Goal: Task Accomplishment & Management: Manage account settings

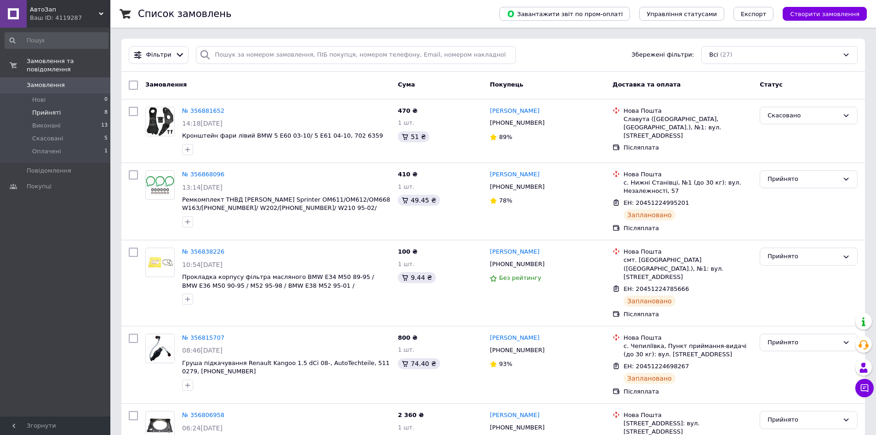
drag, startPoint x: 0, startPoint y: 0, endPoint x: 58, endPoint y: 102, distance: 117.6
click at [58, 106] on li "Прийняті 8" at bounding box center [56, 112] width 113 height 13
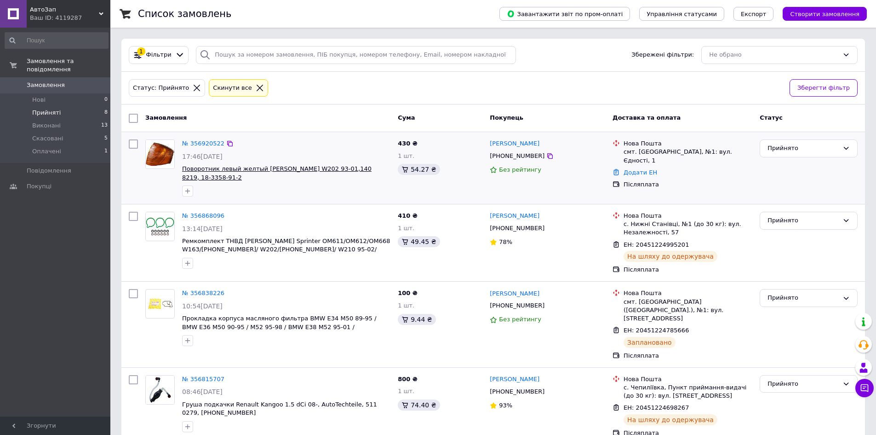
click at [286, 172] on span "Поворотник левый желтый [PERSON_NAME] W202 93-01,140 8219, 18-3358-91-2" at bounding box center [276, 173] width 189 height 16
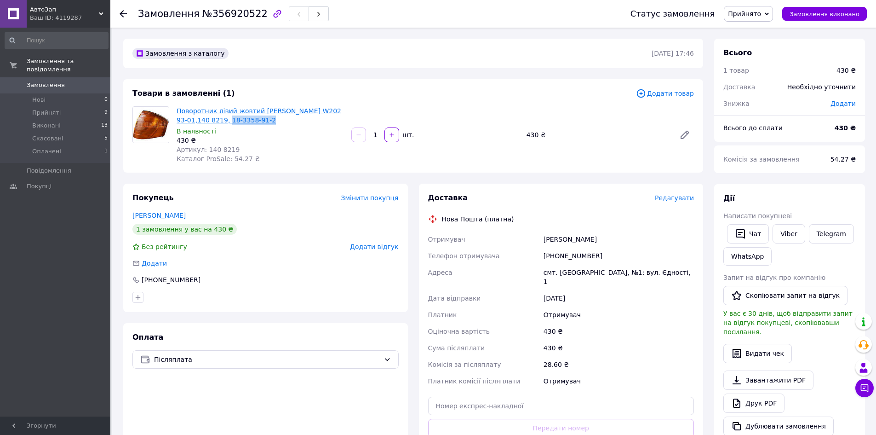
drag, startPoint x: 256, startPoint y: 120, endPoint x: 214, endPoint y: 122, distance: 42.4
click at [214, 122] on span "Поворотник лівий жовтий Mercedes Benz W202 93-01,140 8219, 18-3358-91-2" at bounding box center [260, 115] width 167 height 18
copy link "18-3358-91-2"
click at [311, 159] on div "Поворотник лівий жовтий Mercedes Benz W202 93-01,140 8219, 18-3358-91-2 В наявн…" at bounding box center [260, 134] width 175 height 61
click at [65, 295] on div "Замовлення та повідомлення Замовлення 0 Нові 0 Прийняті 9 Виконані 13 Скасовані…" at bounding box center [56, 223] width 113 height 391
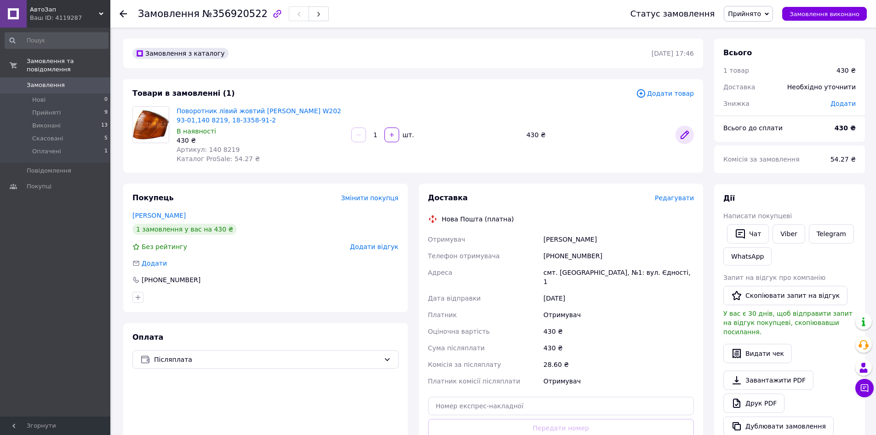
click at [685, 131] on icon at bounding box center [684, 134] width 11 height 11
click at [476, 141] on div "1   шт." at bounding box center [434, 134] width 169 height 15
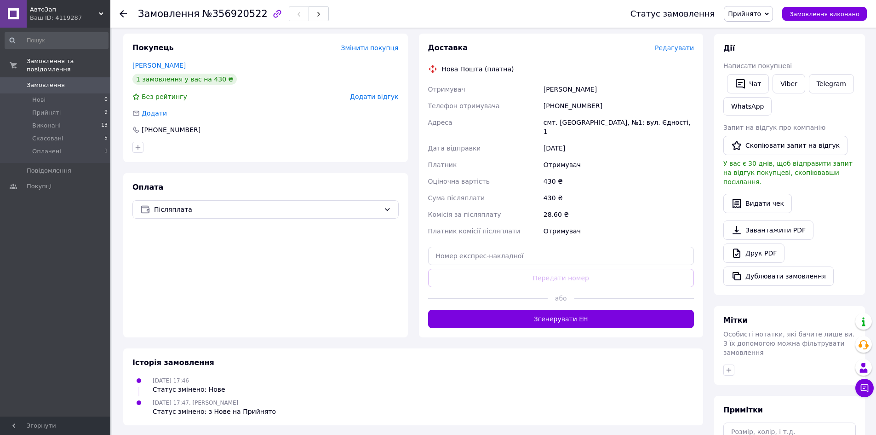
scroll to position [225, 0]
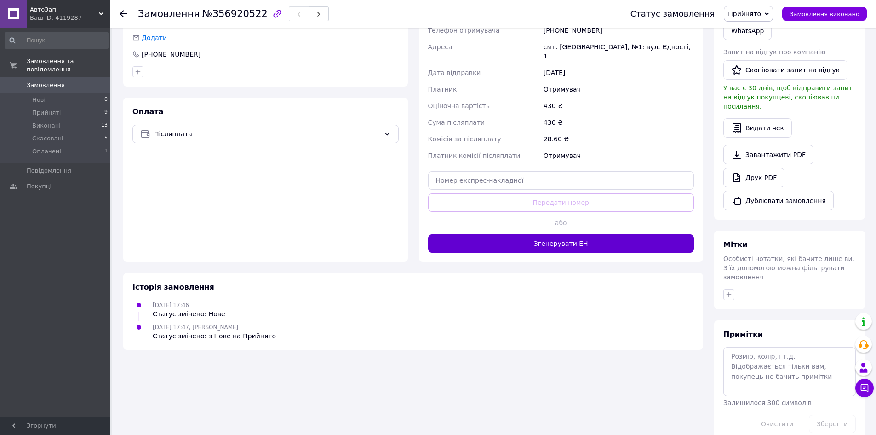
click at [511, 240] on button "Згенерувати ЕН" at bounding box center [561, 243] width 266 height 18
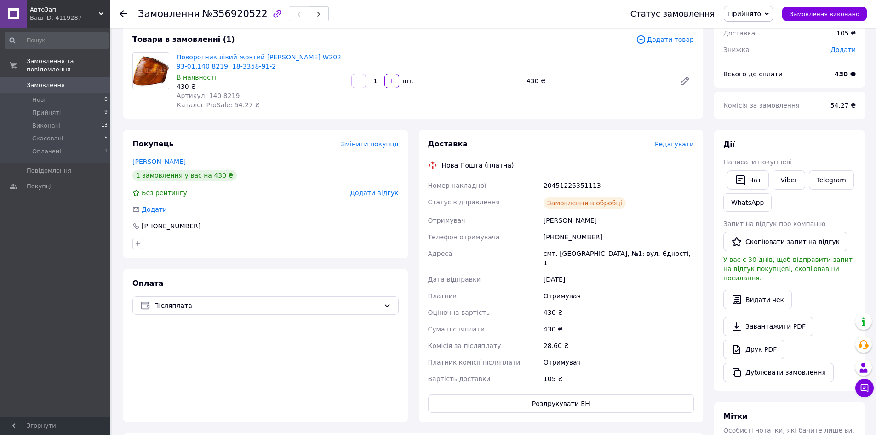
scroll to position [0, 0]
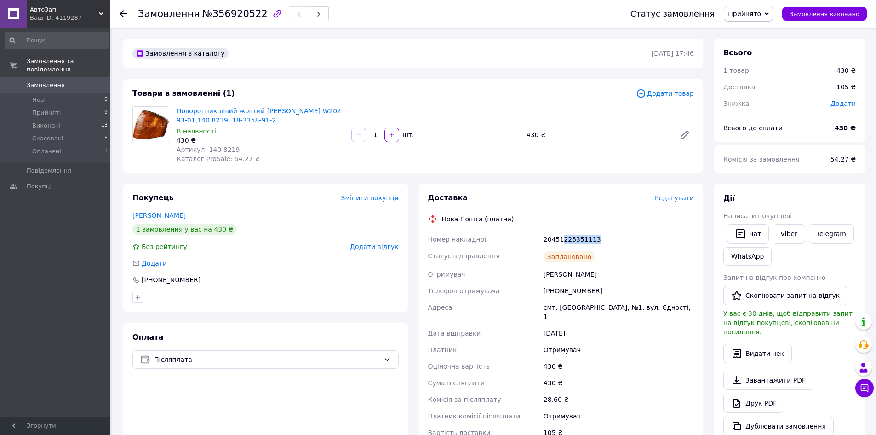
drag, startPoint x: 601, startPoint y: 238, endPoint x: 562, endPoint y: 238, distance: 39.1
click at [562, 238] on div "20451225351113" at bounding box center [619, 239] width 154 height 17
click at [576, 247] on div "Заплановано" at bounding box center [619, 256] width 154 height 18
drag, startPoint x: 598, startPoint y: 274, endPoint x: 544, endPoint y: 276, distance: 53.8
click at [544, 276] on div "Країло Олександр" at bounding box center [619, 274] width 154 height 17
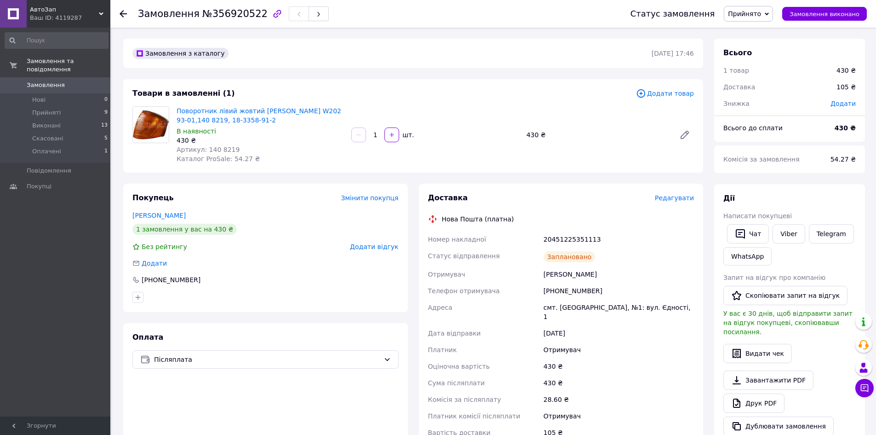
copy div "Країло Олександр"
drag, startPoint x: 605, startPoint y: 261, endPoint x: 597, endPoint y: 277, distance: 18.1
click at [605, 261] on div "Заплановано" at bounding box center [619, 256] width 154 height 18
drag, startPoint x: 594, startPoint y: 291, endPoint x: 555, endPoint y: 288, distance: 39.2
click at [555, 288] on div "[PHONE_NUMBER]" at bounding box center [619, 290] width 154 height 17
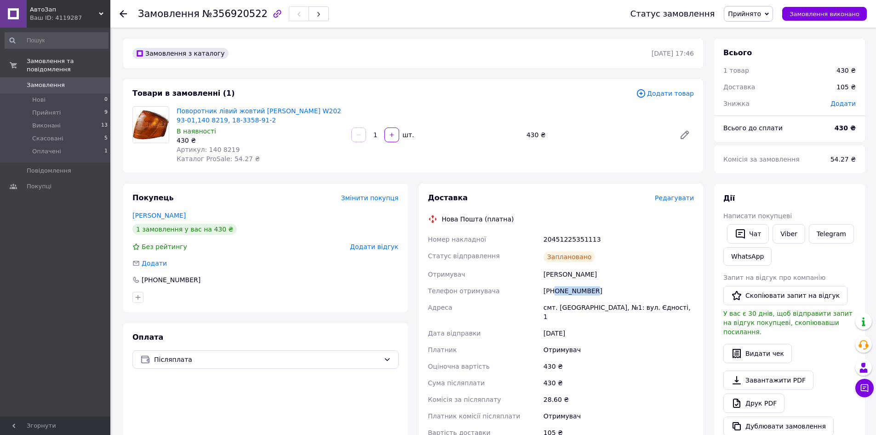
copy div "0966042727"
click at [598, 252] on div "Заплановано" at bounding box center [619, 256] width 154 height 18
drag, startPoint x: 597, startPoint y: 236, endPoint x: 545, endPoint y: 238, distance: 52.0
click at [545, 238] on div "20451225351113" at bounding box center [619, 239] width 154 height 17
copy div "20451225351113"
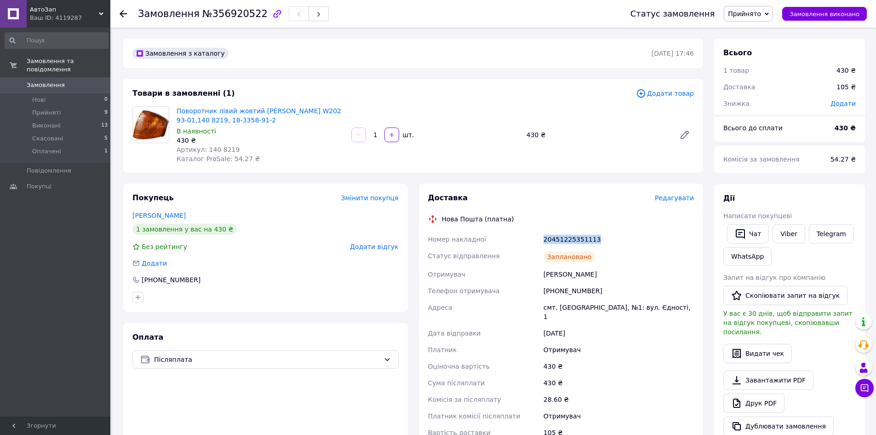
click at [582, 232] on div "20451225351113" at bounding box center [619, 239] width 154 height 17
drag, startPoint x: 597, startPoint y: 239, endPoint x: 542, endPoint y: 234, distance: 55.9
click at [542, 234] on div "20451225351113" at bounding box center [619, 239] width 154 height 17
copy div "20451225351113"
